Goal: Information Seeking & Learning: Learn about a topic

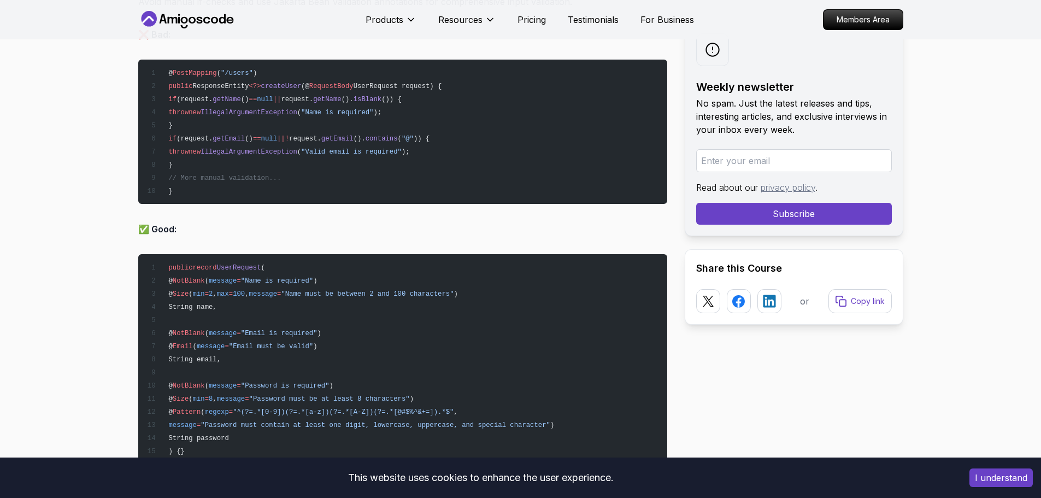
scroll to position [3898, 0]
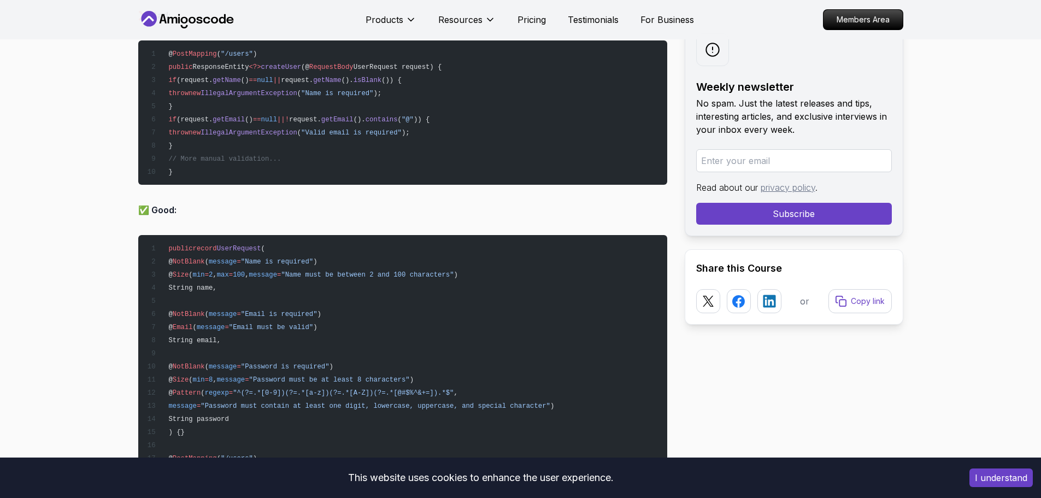
click at [199, 262] on span "NotBlank" at bounding box center [189, 262] width 32 height 8
copy span "NotBlank"
click at [310, 291] on pre "public record UserRequest ( @ NotBlank ( message = "Name is required" ) @ Size …" at bounding box center [402, 386] width 529 height 302
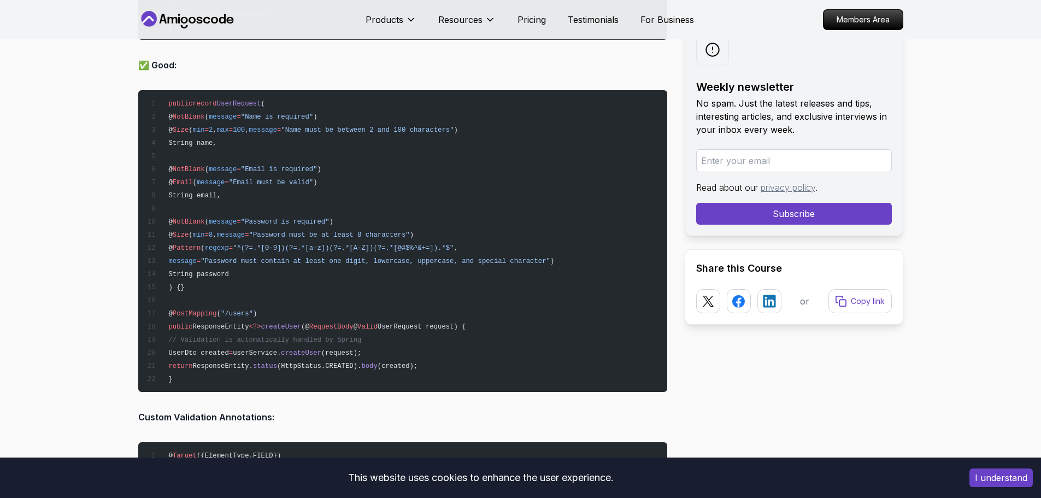
scroll to position [4062, 0]
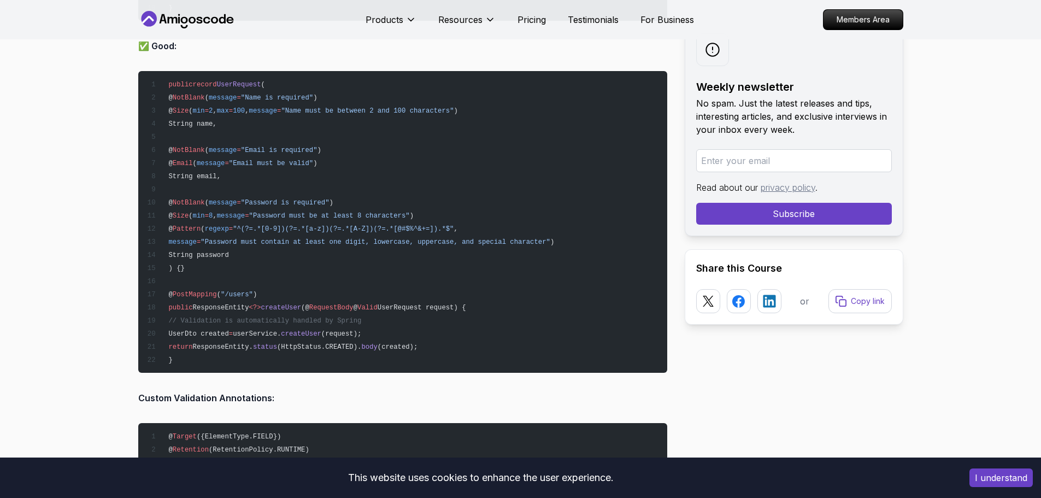
click at [394, 306] on span "UserRequest request) {" at bounding box center [422, 308] width 89 height 8
click at [434, 306] on span "UserRequest request) {" at bounding box center [422, 308] width 89 height 8
click at [513, 291] on pre "public record UserRequest ( @ NotBlank ( message = "Name is required" ) @ Size …" at bounding box center [402, 222] width 529 height 302
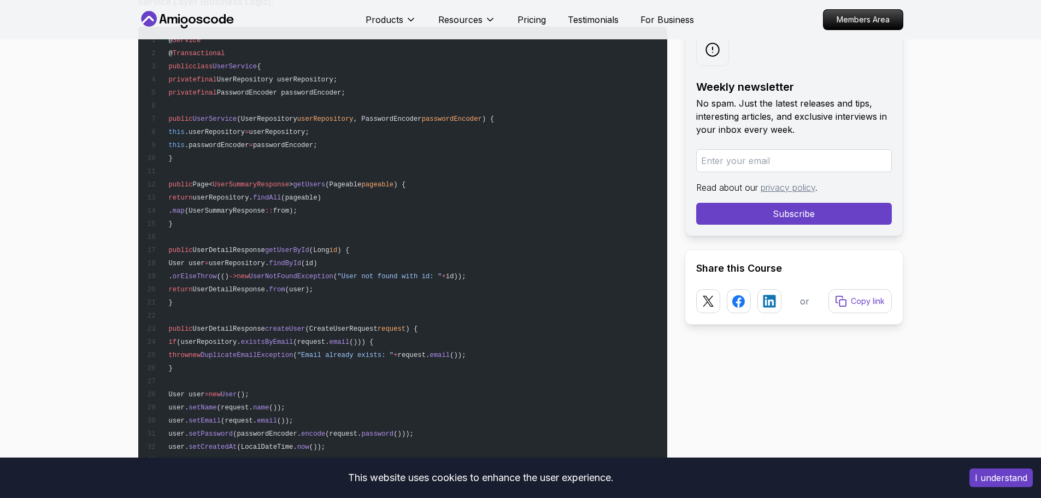
scroll to position [5866, 0]
